Goal: Find specific page/section: Find specific page/section

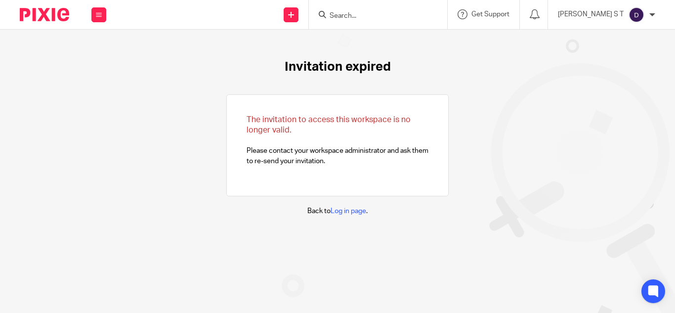
drag, startPoint x: 392, startPoint y: 12, endPoint x: 394, endPoint y: 8, distance: 5.1
click at [395, 13] on input "Search" at bounding box center [373, 16] width 89 height 9
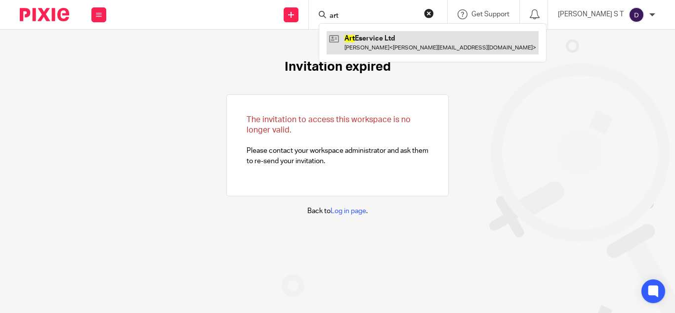
type input "art"
drag, startPoint x: 409, startPoint y: 36, endPoint x: 396, endPoint y: 35, distance: 13.9
click at [410, 36] on link at bounding box center [433, 42] width 212 height 23
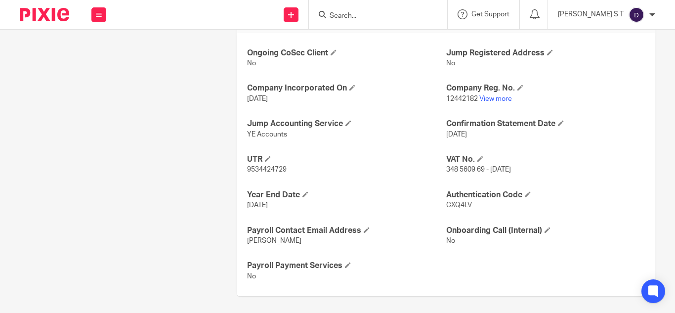
scroll to position [362, 0]
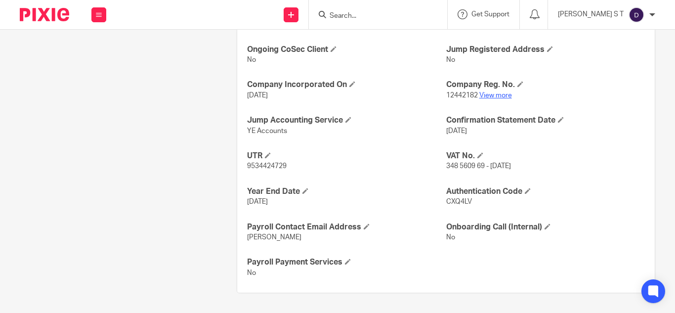
click at [484, 97] on link "View more" at bounding box center [496, 95] width 33 height 7
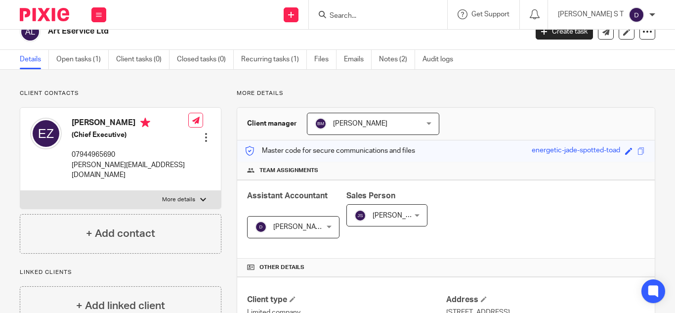
scroll to position [0, 0]
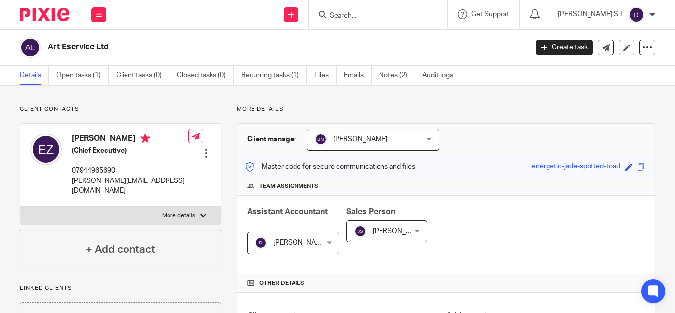
click at [382, 17] on input "Search" at bounding box center [373, 16] width 89 height 9
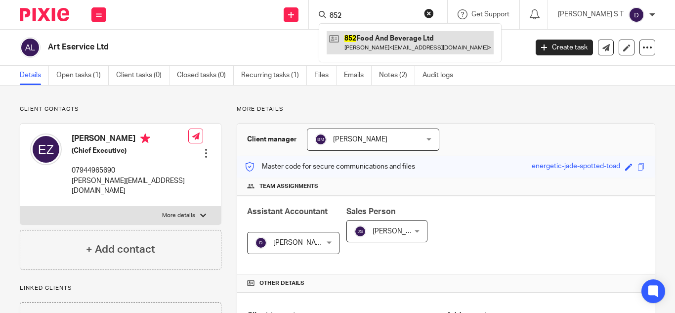
type input "852"
click at [421, 45] on link at bounding box center [410, 42] width 167 height 23
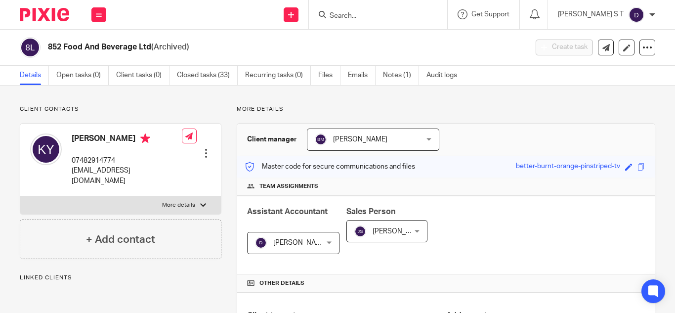
scroll to position [297, 0]
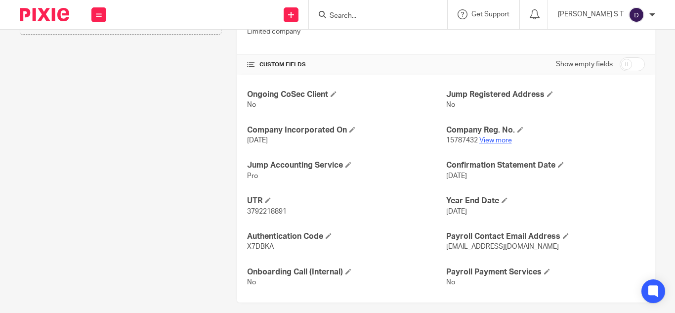
click at [498, 140] on link "View more" at bounding box center [496, 140] width 33 height 7
